Goal: Transaction & Acquisition: Purchase product/service

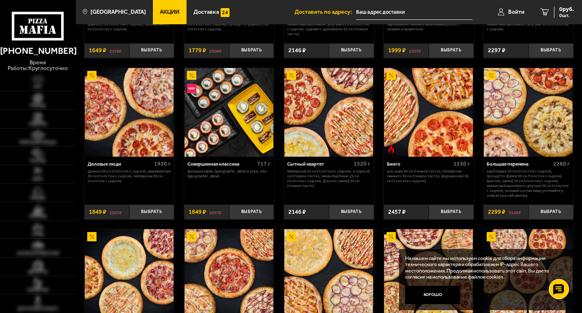
scroll to position [770, 0]
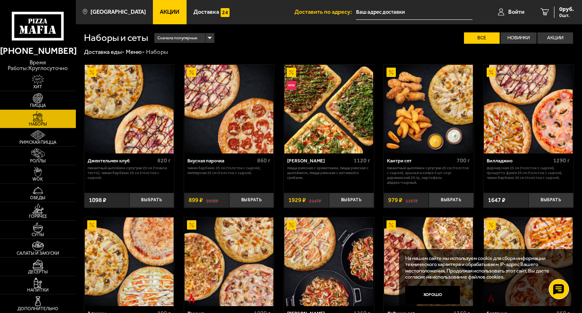
click at [160, 11] on span "Акции" at bounding box center [169, 12] width 19 height 6
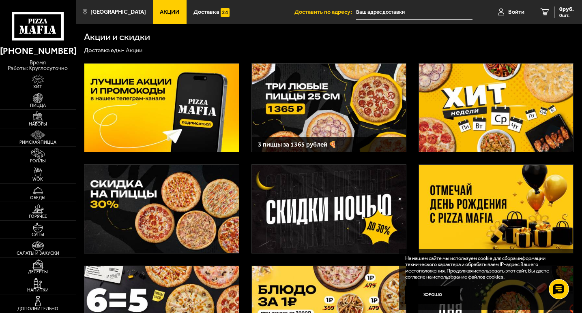
click at [322, 289] on img at bounding box center [329, 310] width 154 height 88
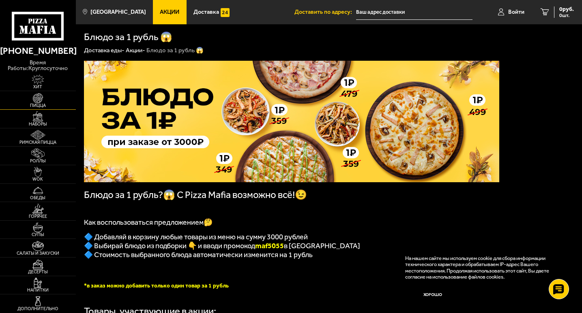
click at [40, 100] on img at bounding box center [37, 98] width 23 height 10
